Goal: Book appointment/travel/reservation

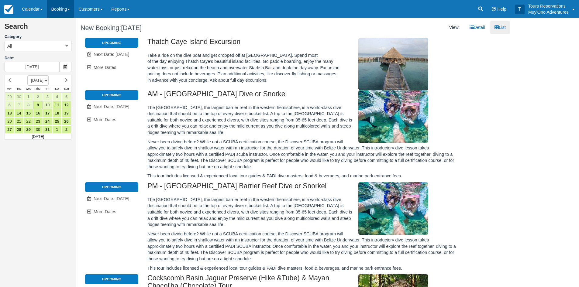
click at [54, 11] on link "Booking" at bounding box center [60, 9] width 27 height 18
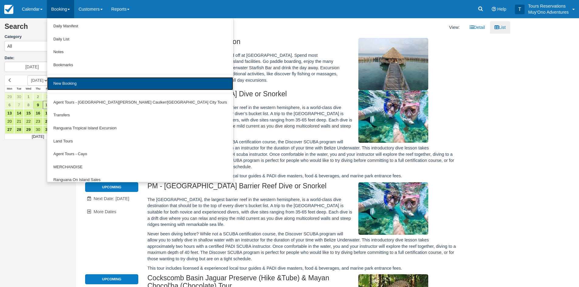
click at [64, 84] on link "New Booking" at bounding box center [140, 83] width 186 height 13
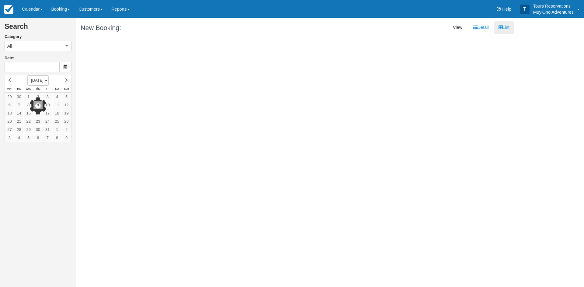
type input "[DATE]"
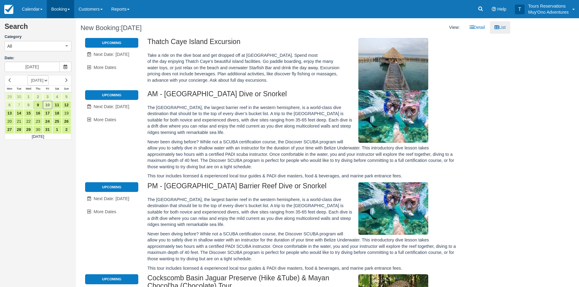
click at [57, 14] on link "Booking" at bounding box center [60, 9] width 27 height 18
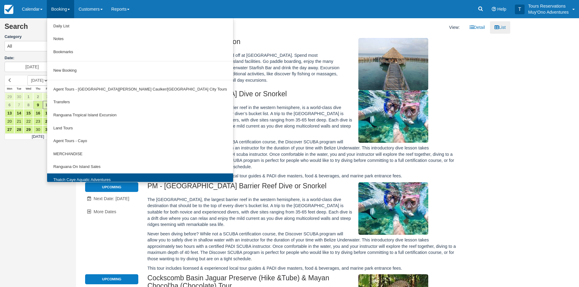
scroll to position [19, 0]
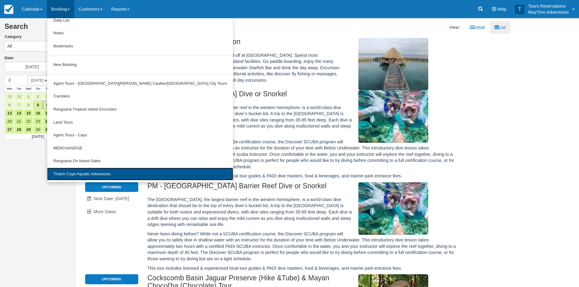
click at [78, 180] on link "Thatch Caye Aquatic Adventures" at bounding box center [140, 174] width 186 height 13
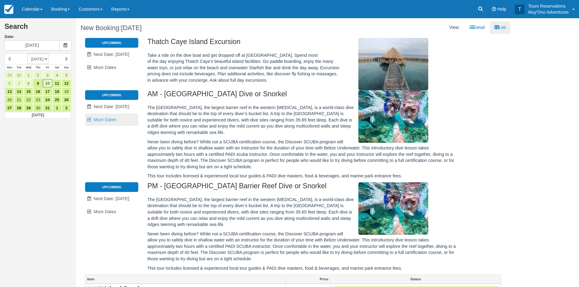
click at [108, 114] on link "More Dates" at bounding box center [111, 120] width 53 height 12
click at [111, 106] on span "Next Date: [DATE]" at bounding box center [112, 106] width 36 height 5
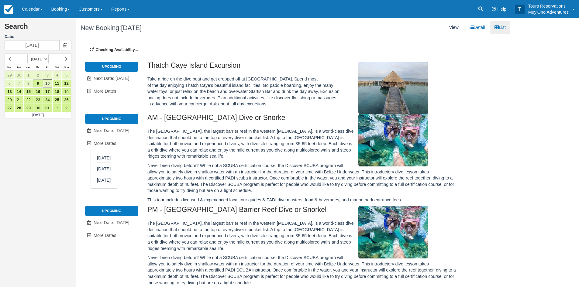
type input "10/11/25"
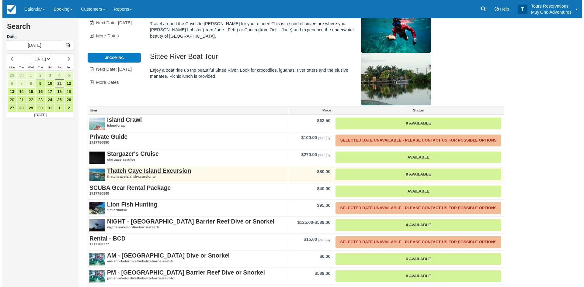
scroll to position [52, 0]
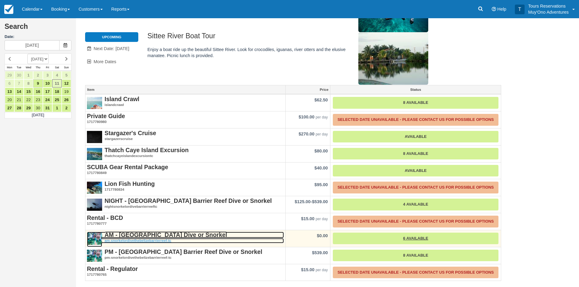
click at [144, 235] on strong "AM - [GEOGRAPHIC_DATA] Dive or Snorkel" at bounding box center [166, 235] width 123 height 7
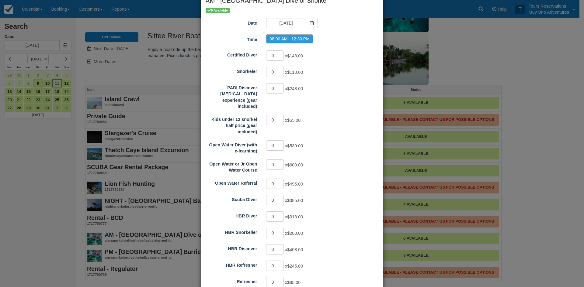
scroll to position [91, 0]
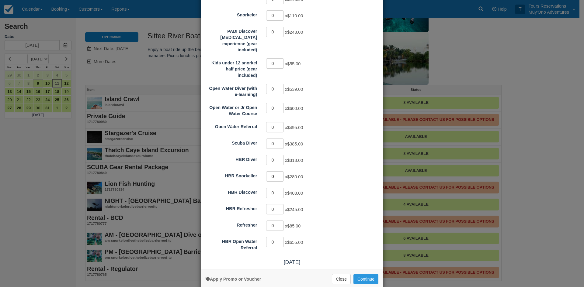
click at [278, 171] on input "0" at bounding box center [275, 176] width 18 height 10
type input "1"
click at [278, 171] on input "1" at bounding box center [275, 176] width 18 height 10
click at [356, 274] on button "Continue" at bounding box center [365, 279] width 25 height 10
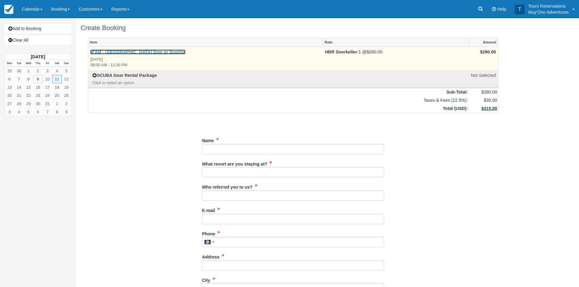
click at [121, 53] on link "AM - [GEOGRAPHIC_DATA] Dive or Snorkel" at bounding box center [137, 52] width 95 height 5
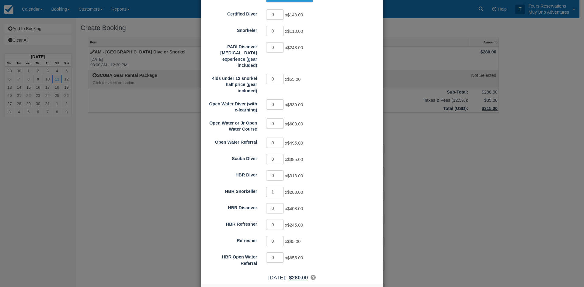
scroll to position [96, 0]
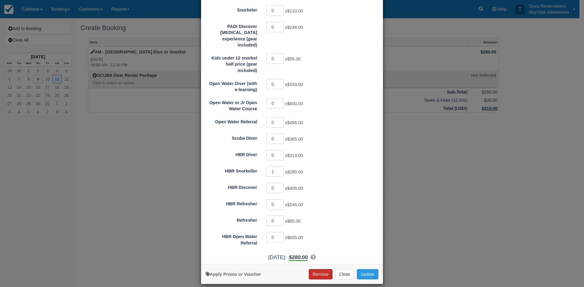
drag, startPoint x: 310, startPoint y: 265, endPoint x: 311, endPoint y: 243, distance: 21.9
click at [311, 269] on button "Remove" at bounding box center [321, 274] width 24 height 10
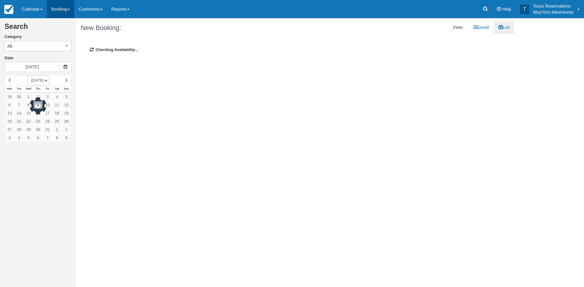
click at [62, 11] on link "Booking" at bounding box center [60, 9] width 27 height 18
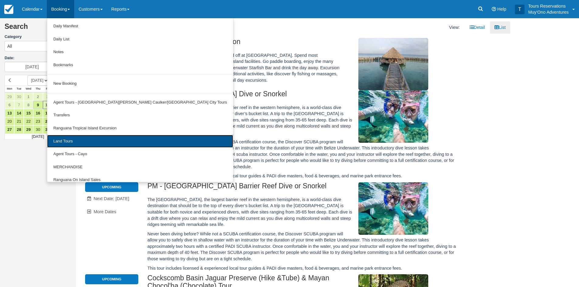
click at [76, 139] on link "Land Tours" at bounding box center [140, 141] width 186 height 13
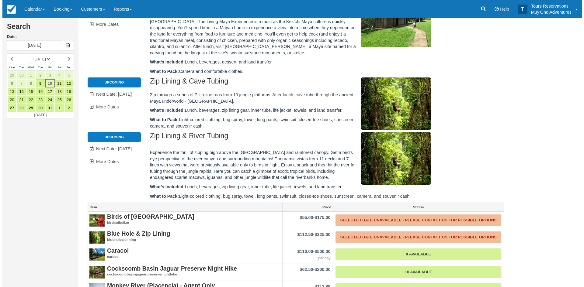
scroll to position [334, 0]
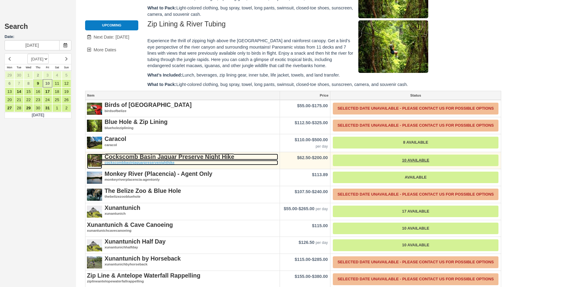
click at [181, 160] on em "cockscombbasinjaguarpreservenighthike" at bounding box center [182, 162] width 191 height 5
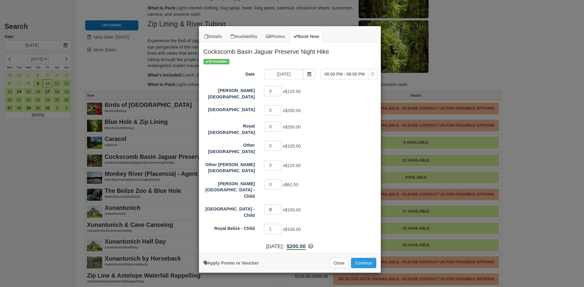
type input "0"
click at [279, 205] on input "0" at bounding box center [273, 210] width 18 height 10
type input "0"
click at [279, 224] on input "0" at bounding box center [273, 229] width 18 height 10
type input "1"
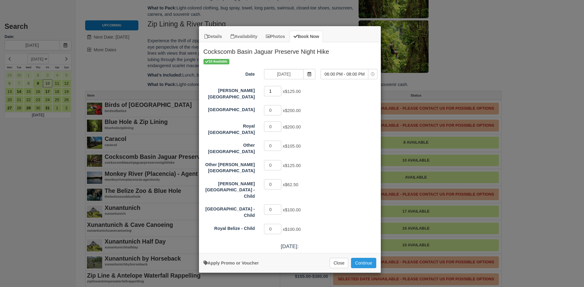
click at [279, 89] on input "1" at bounding box center [273, 91] width 18 height 10
drag, startPoint x: 361, startPoint y: 253, endPoint x: 418, endPoint y: 211, distance: 70.0
click at [361, 258] on button "Continue" at bounding box center [363, 263] width 25 height 10
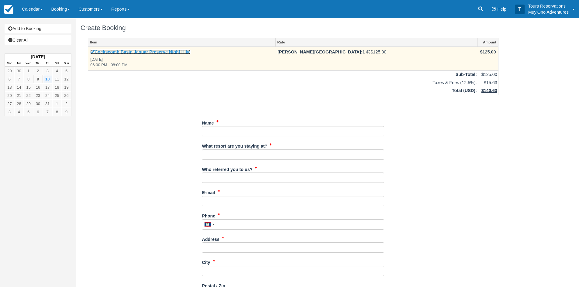
click at [98, 51] on link "Cockscomb Basin Jaguar Preserve Night Hike" at bounding box center [140, 52] width 100 height 5
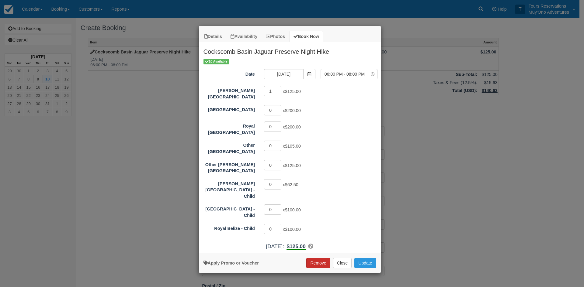
click at [321, 258] on button "Remove" at bounding box center [318, 263] width 24 height 10
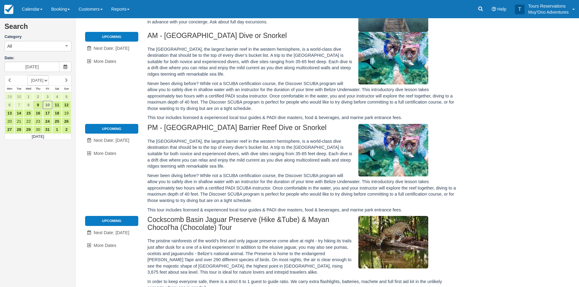
scroll to position [122, 0]
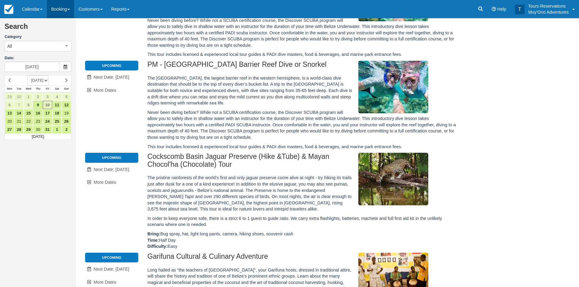
click at [60, 7] on link "Booking" at bounding box center [60, 9] width 27 height 18
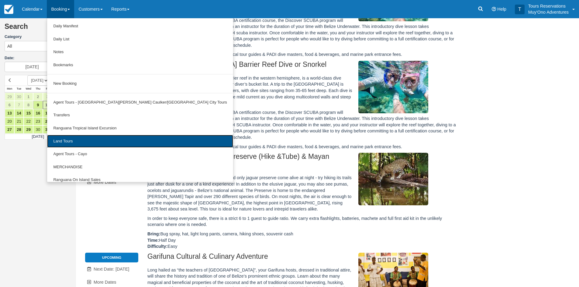
click at [67, 142] on link "Land Tours" at bounding box center [140, 141] width 186 height 13
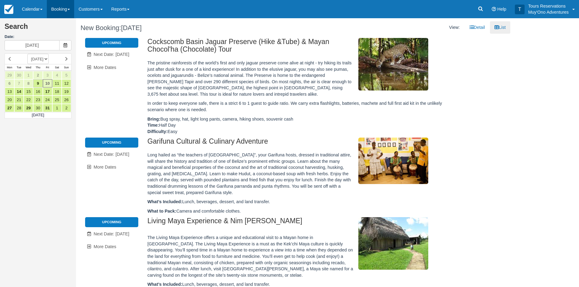
click at [60, 8] on link "Booking" at bounding box center [60, 9] width 27 height 18
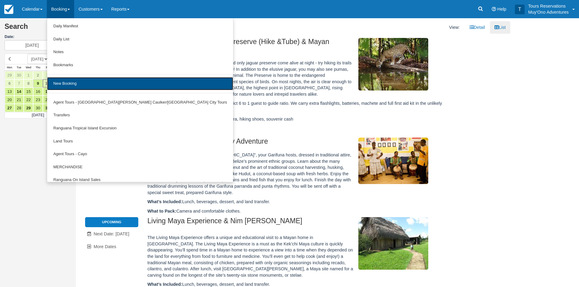
click at [80, 85] on link "New Booking" at bounding box center [140, 83] width 186 height 13
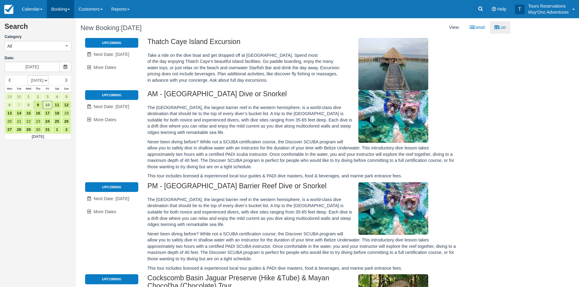
click at [61, 6] on link "Booking" at bounding box center [60, 9] width 27 height 18
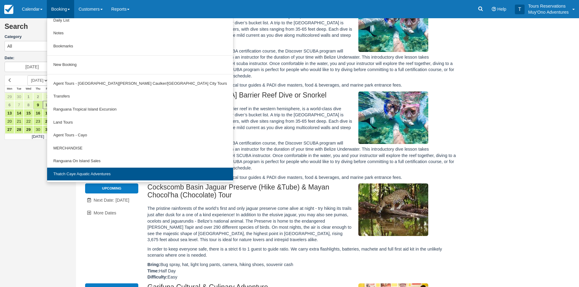
scroll to position [91, 0]
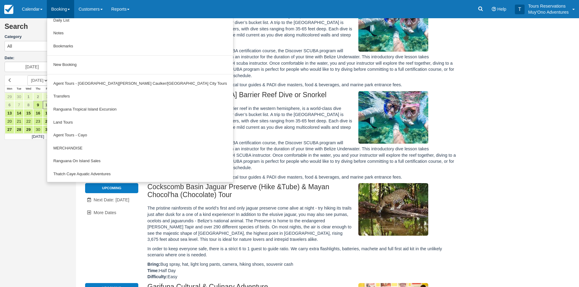
click at [458, 131] on div "PM - [GEOGRAPHIC_DATA] Barrier Reef Dive or Snorkel The [GEOGRAPHIC_DATA], the …" at bounding box center [302, 137] width 319 height 92
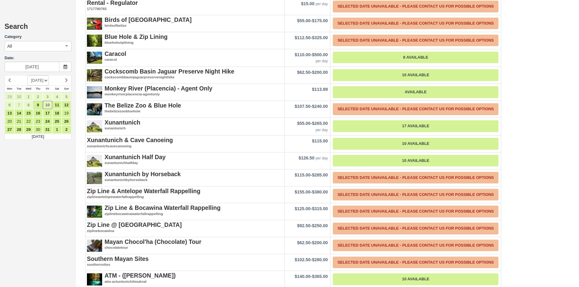
scroll to position [1126, 0]
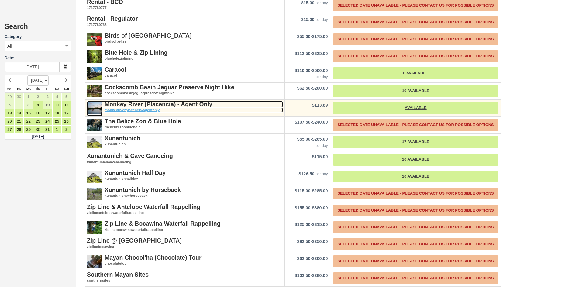
click at [184, 104] on strong "Monkey River (Placencia) - Agent Only" at bounding box center [159, 104] width 108 height 7
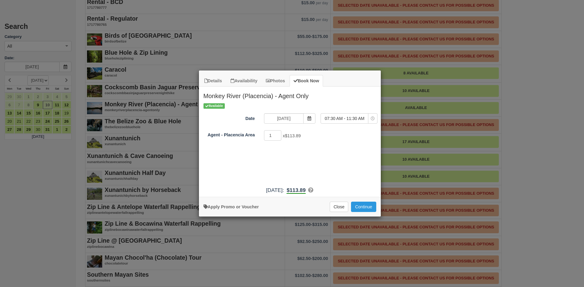
click at [221, 34] on div "Details Availability Photos Book Now [GEOGRAPHIC_DATA] (Placencia) - Agent Only…" at bounding box center [292, 143] width 584 height 287
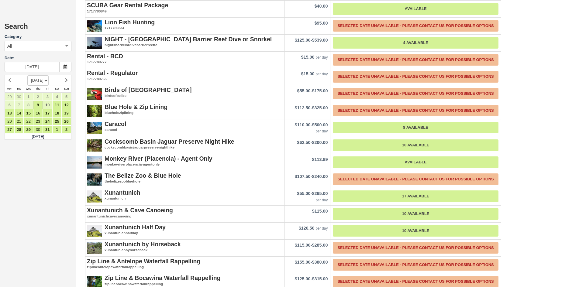
scroll to position [1065, 0]
